Goal: Find specific page/section: Find specific page/section

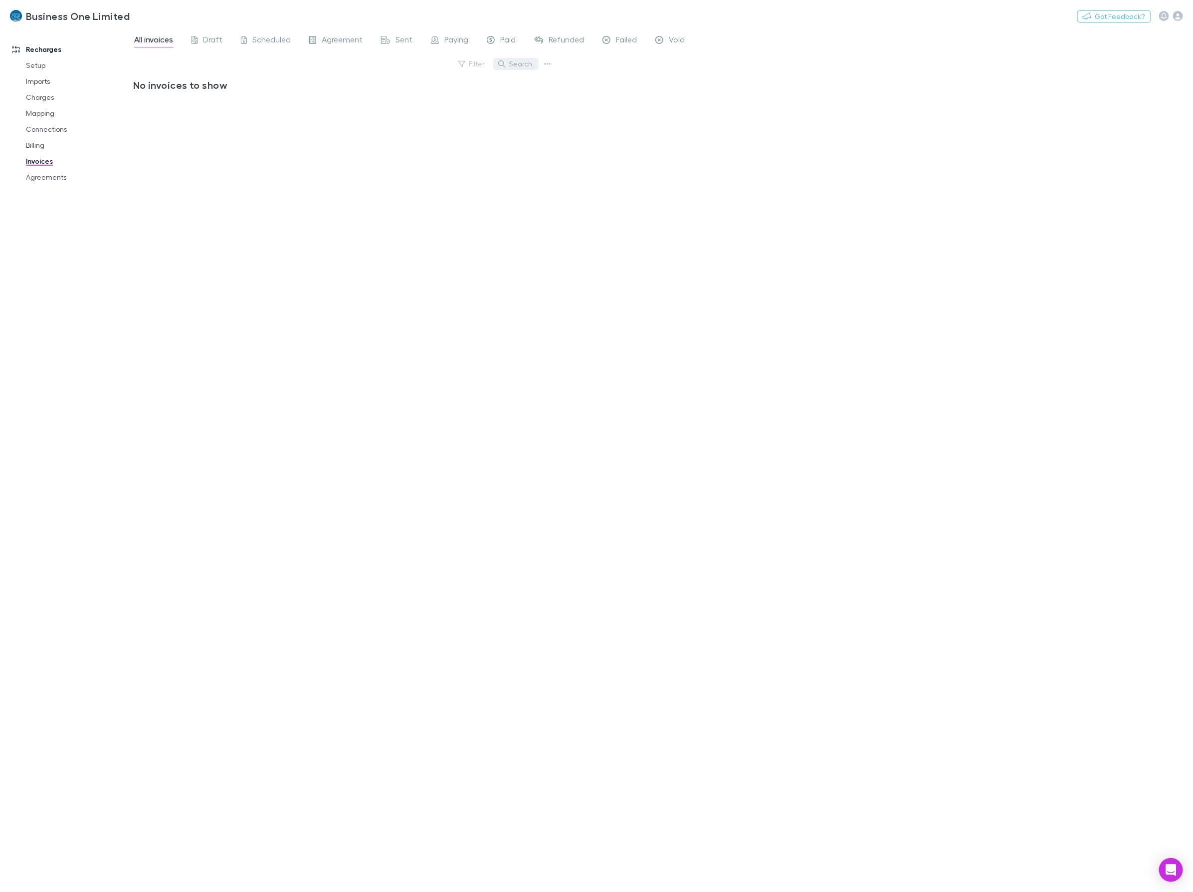
click at [515, 62] on button "Search" at bounding box center [515, 64] width 45 height 12
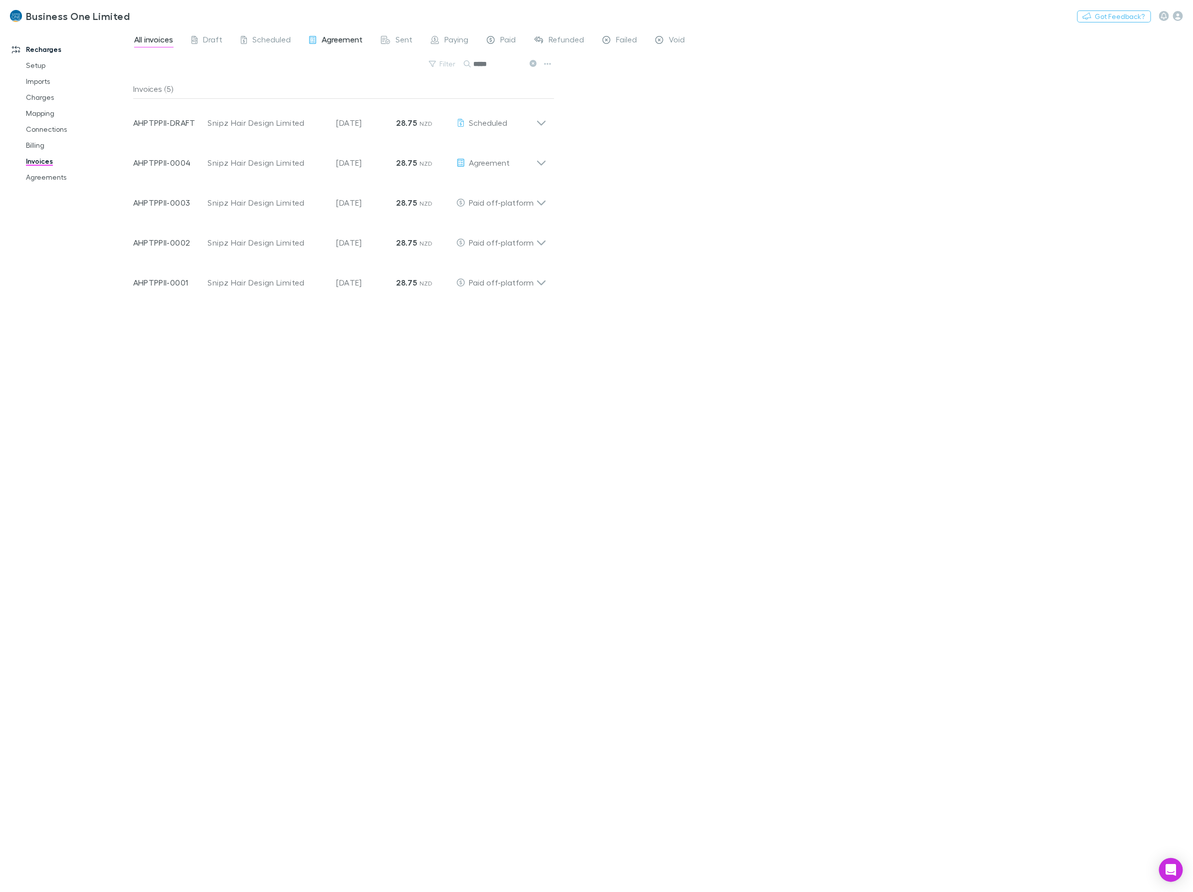
drag, startPoint x: 505, startPoint y: 65, endPoint x: 307, endPoint y: 39, distance: 199.7
click at [313, 41] on div "All invoices Draft Scheduled Agreement Sent Paying Paid Refunded Failed Void Fi…" at bounding box center [663, 460] width 1060 height 864
type input "*******"
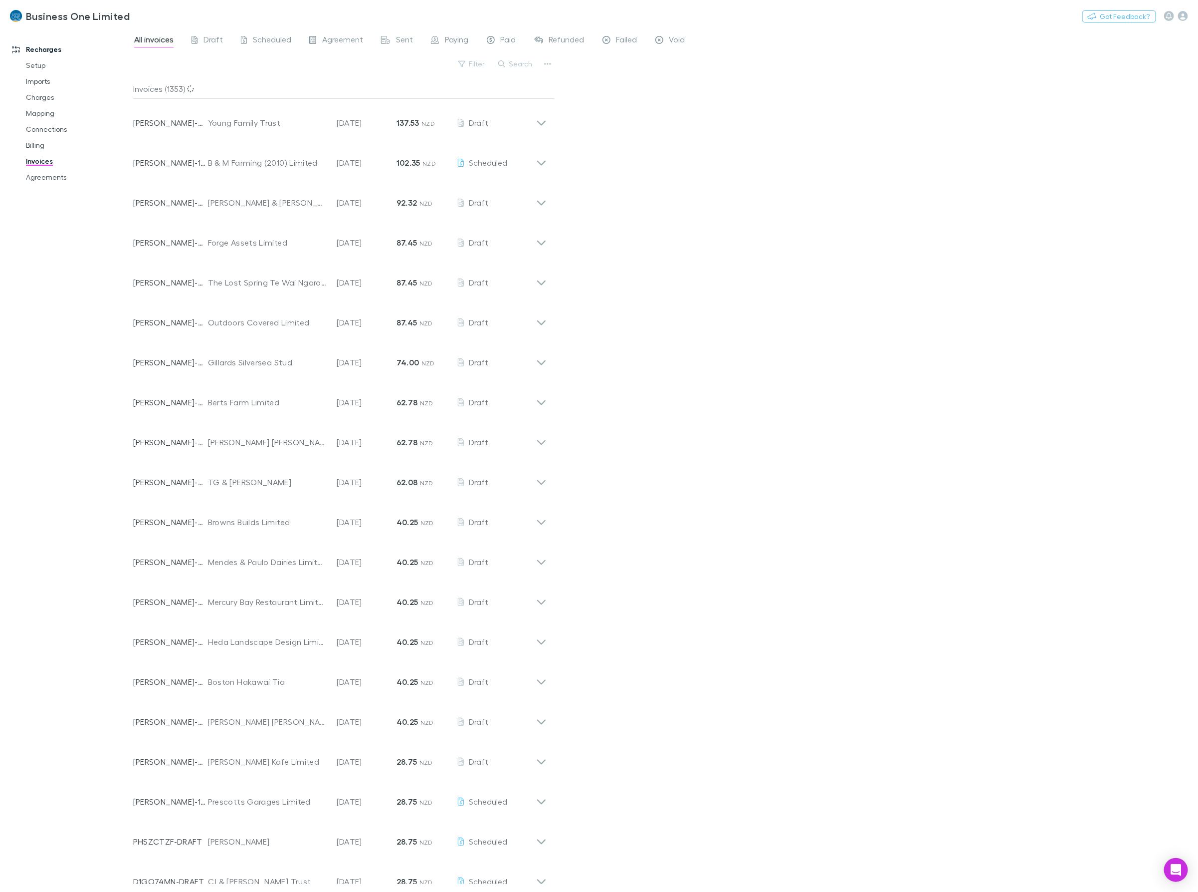
click at [505, 64] on icon "button" at bounding box center [501, 63] width 7 height 7
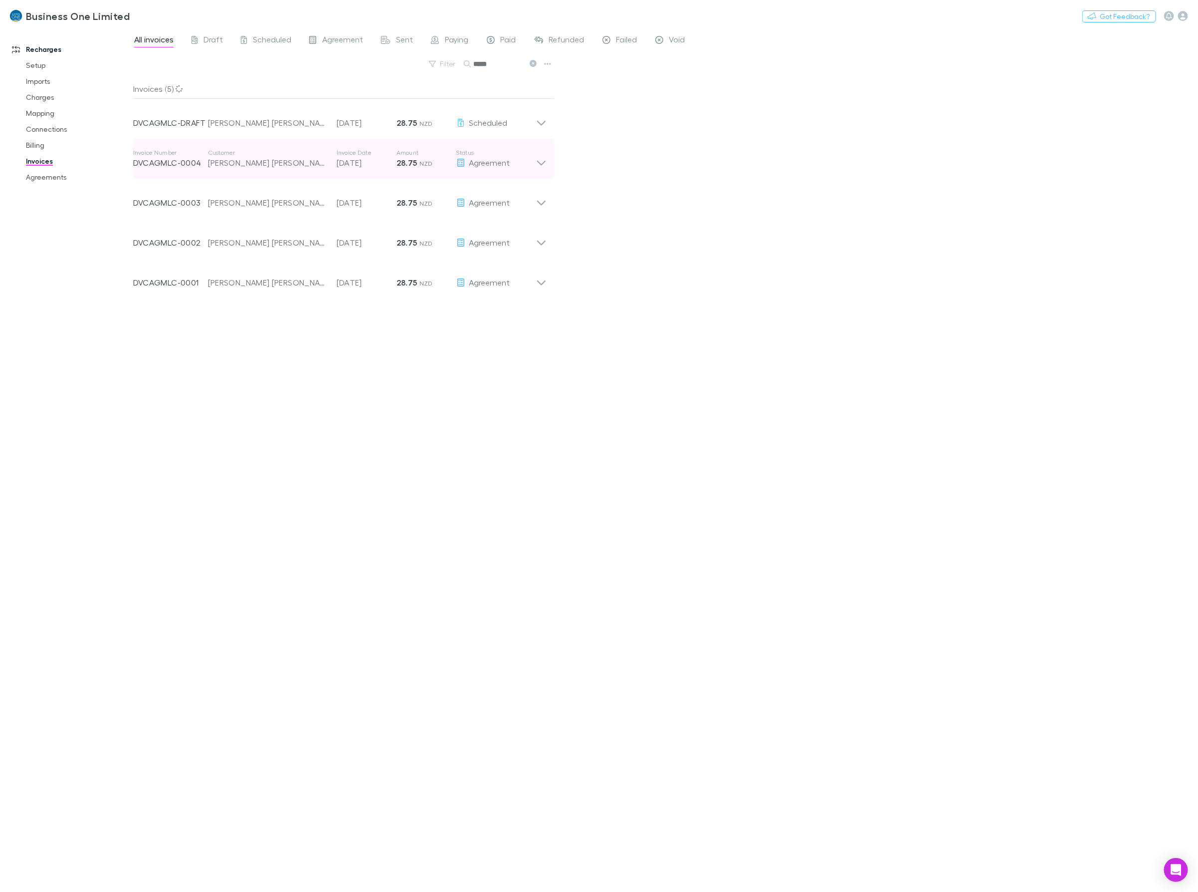
type input "*****"
click at [537, 159] on icon at bounding box center [541, 159] width 10 height 20
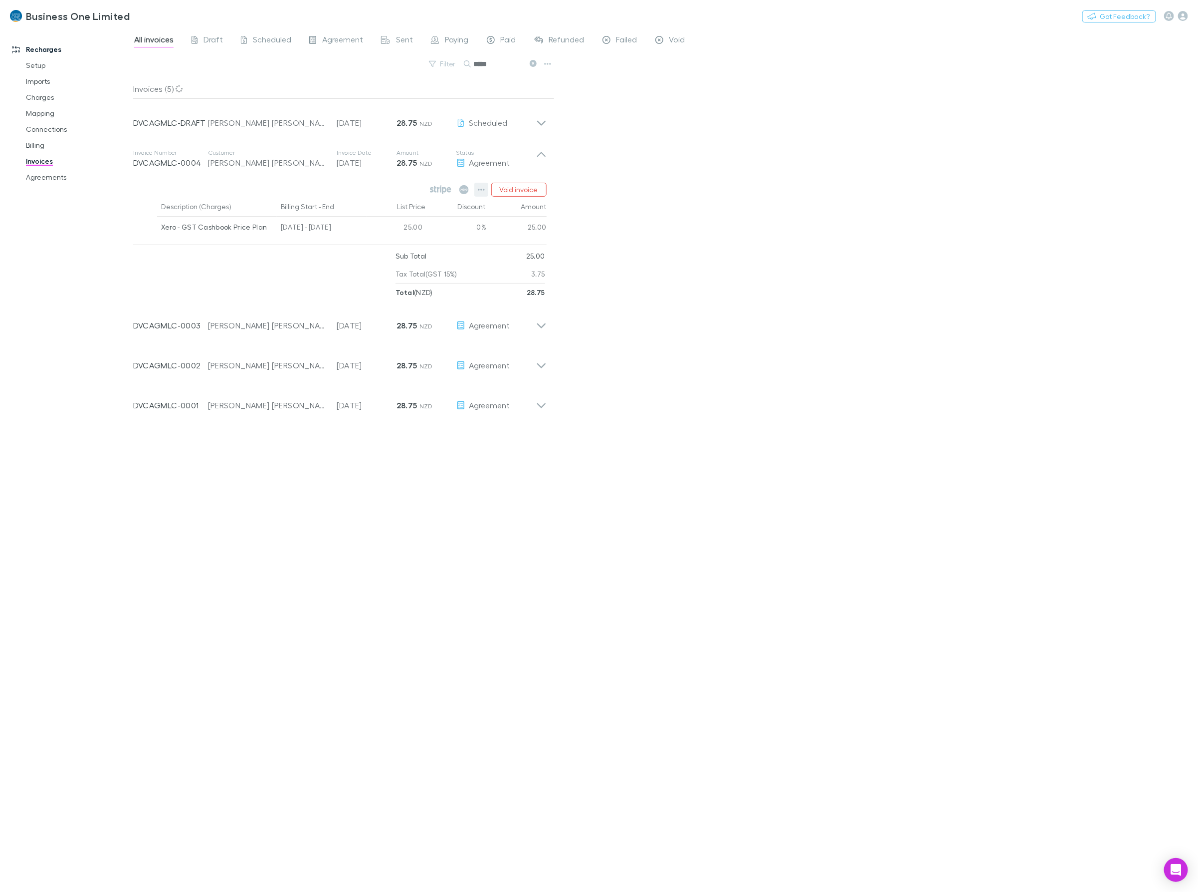
click at [486, 190] on button "button" at bounding box center [481, 190] width 14 height 14
click at [414, 343] on p "View agreement" at bounding box center [420, 340] width 121 height 12
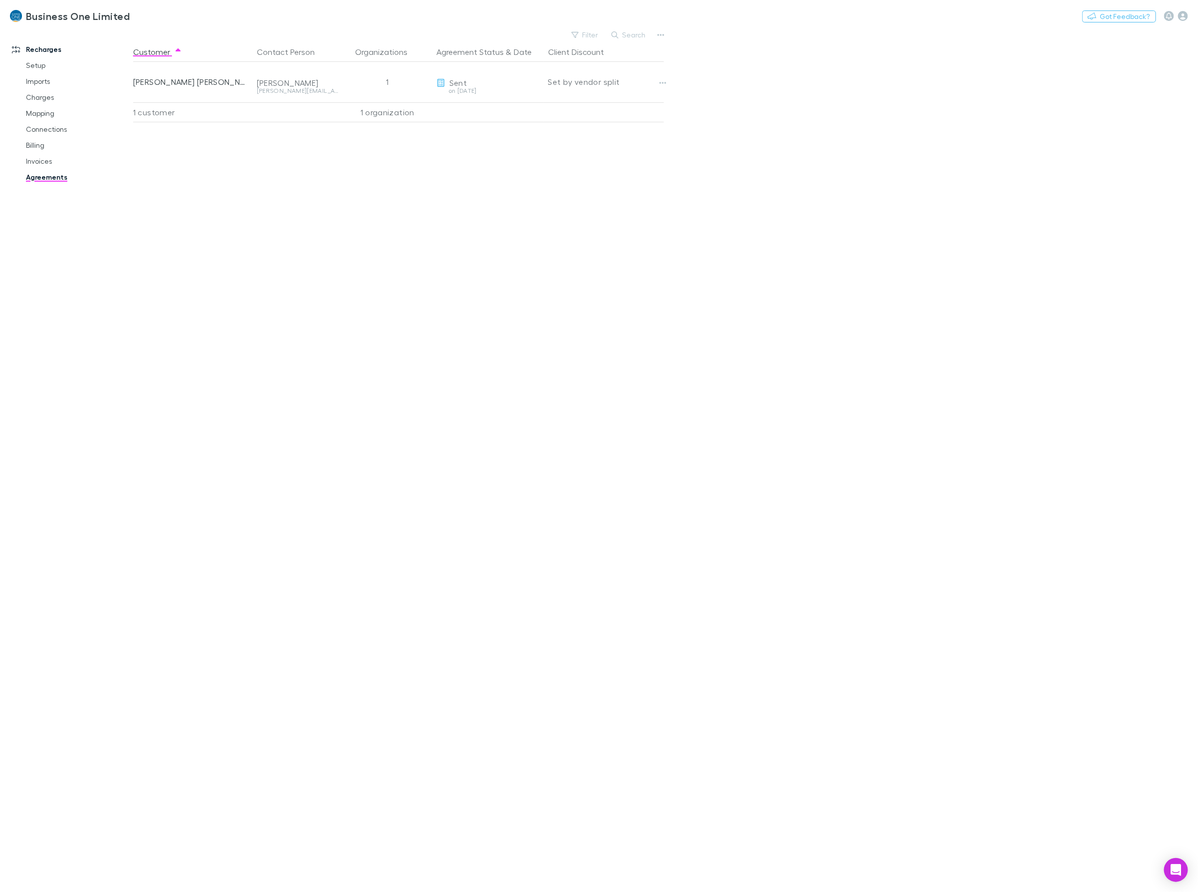
click at [1046, 15] on div "Business One Limited Nothing Got Feedback?" at bounding box center [599, 16] width 1198 height 32
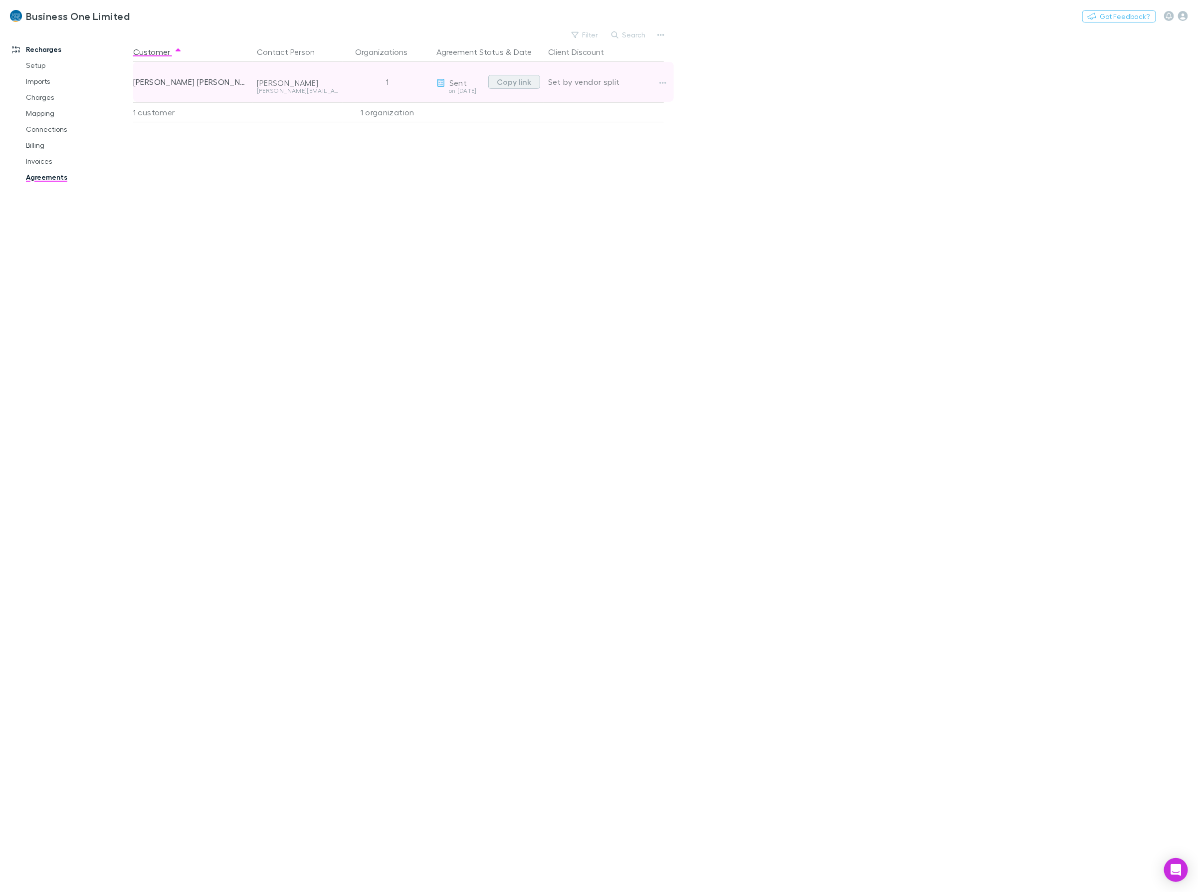
click at [499, 86] on button "Copy link" at bounding box center [514, 82] width 52 height 14
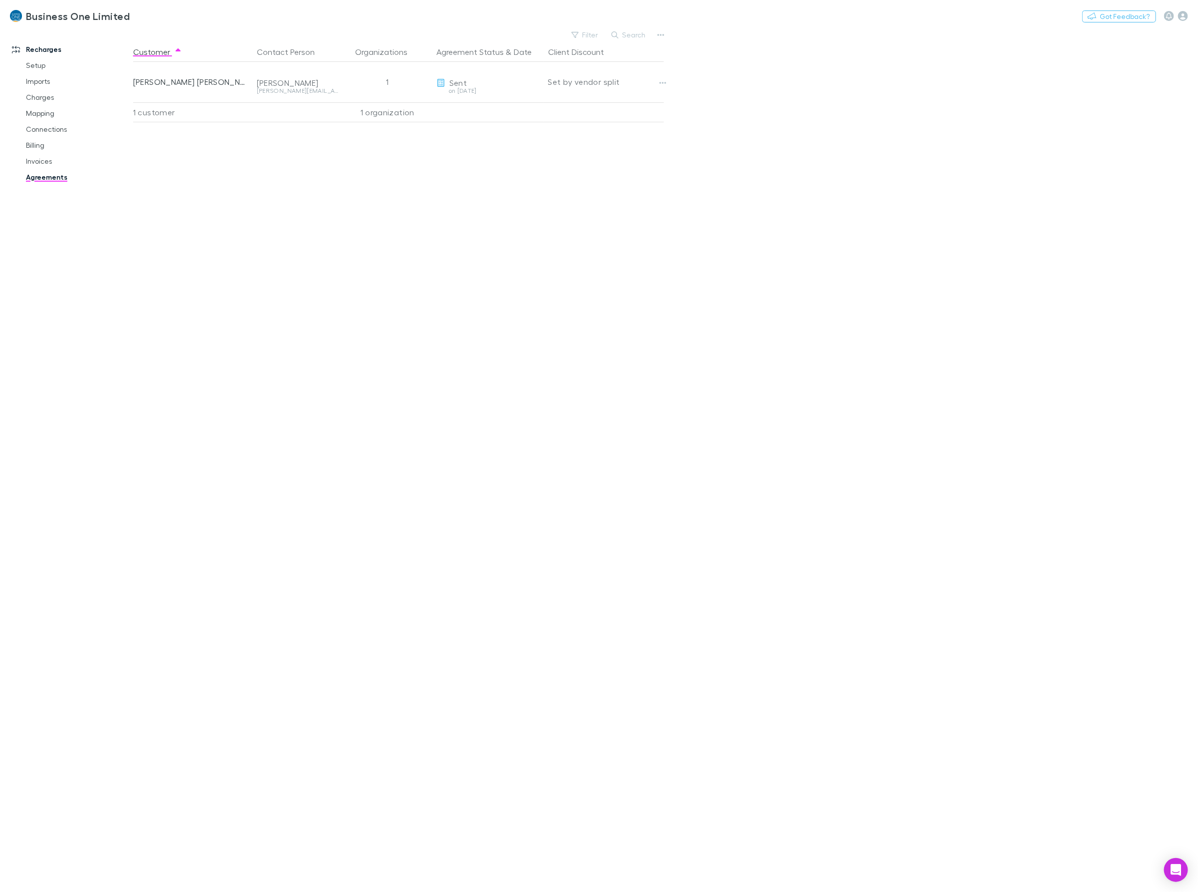
click at [534, 291] on div "Customer Contact Person Organizations Agreement Status & Date Client Discount P…" at bounding box center [407, 467] width 549 height 850
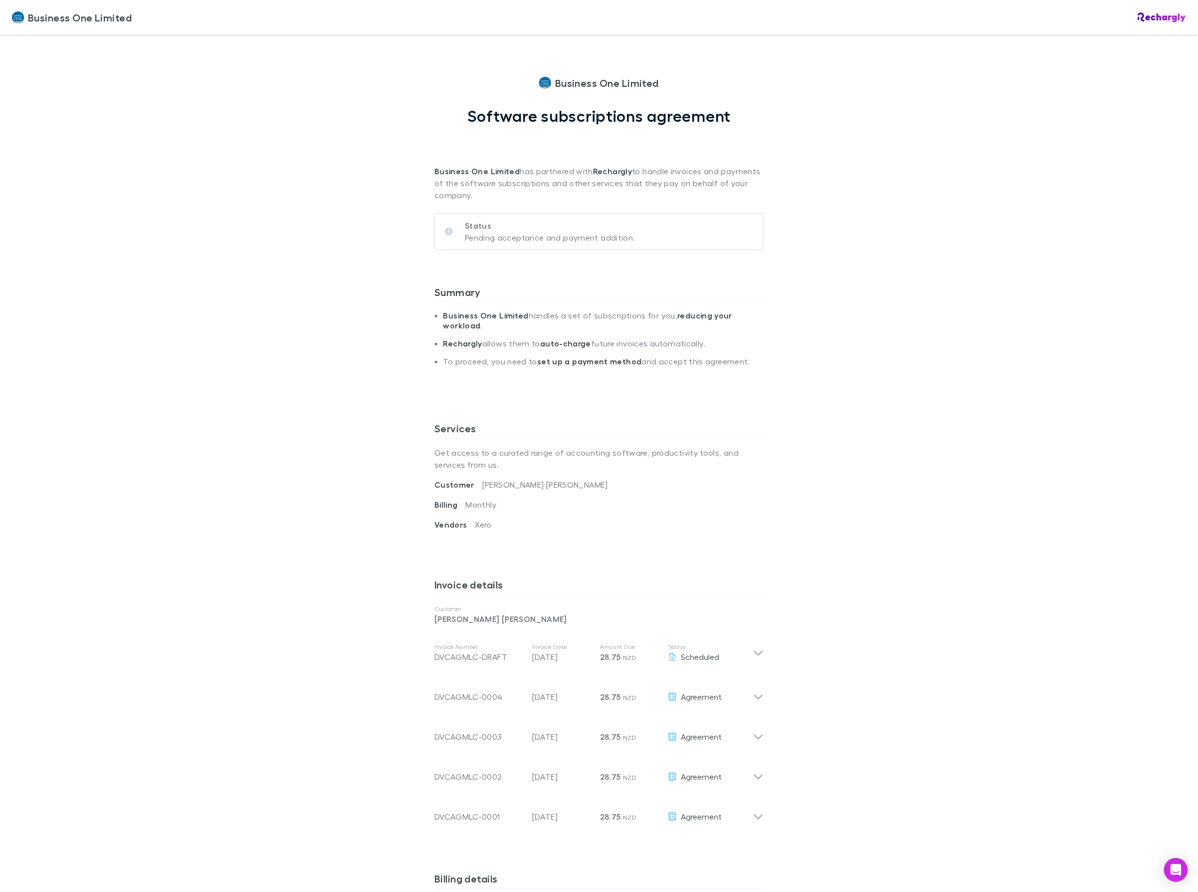
scroll to position [62, 0]
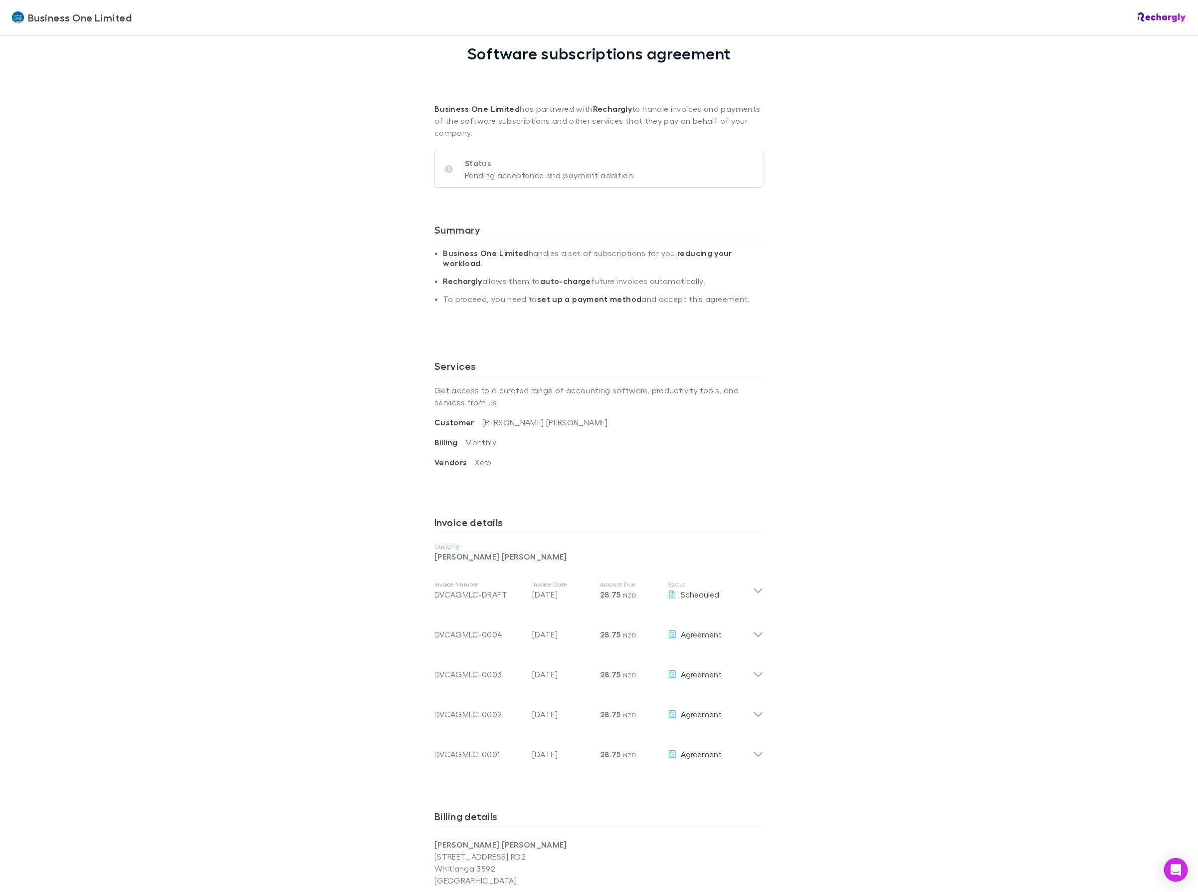
click at [884, 335] on div "Business One Limited Business One Limited Software subscriptions agreement Busi…" at bounding box center [599, 446] width 1198 height 892
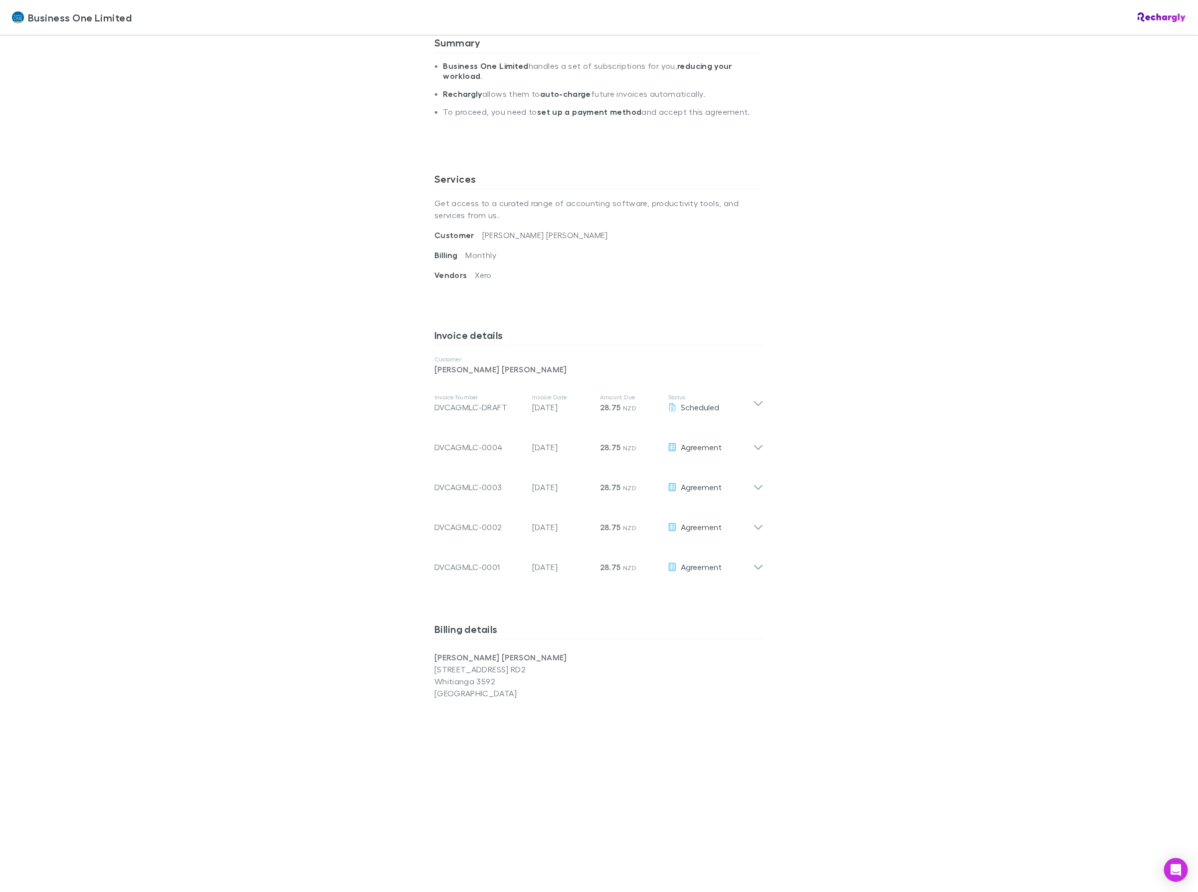
scroll to position [125, 0]
